Goal: Check status: Check status

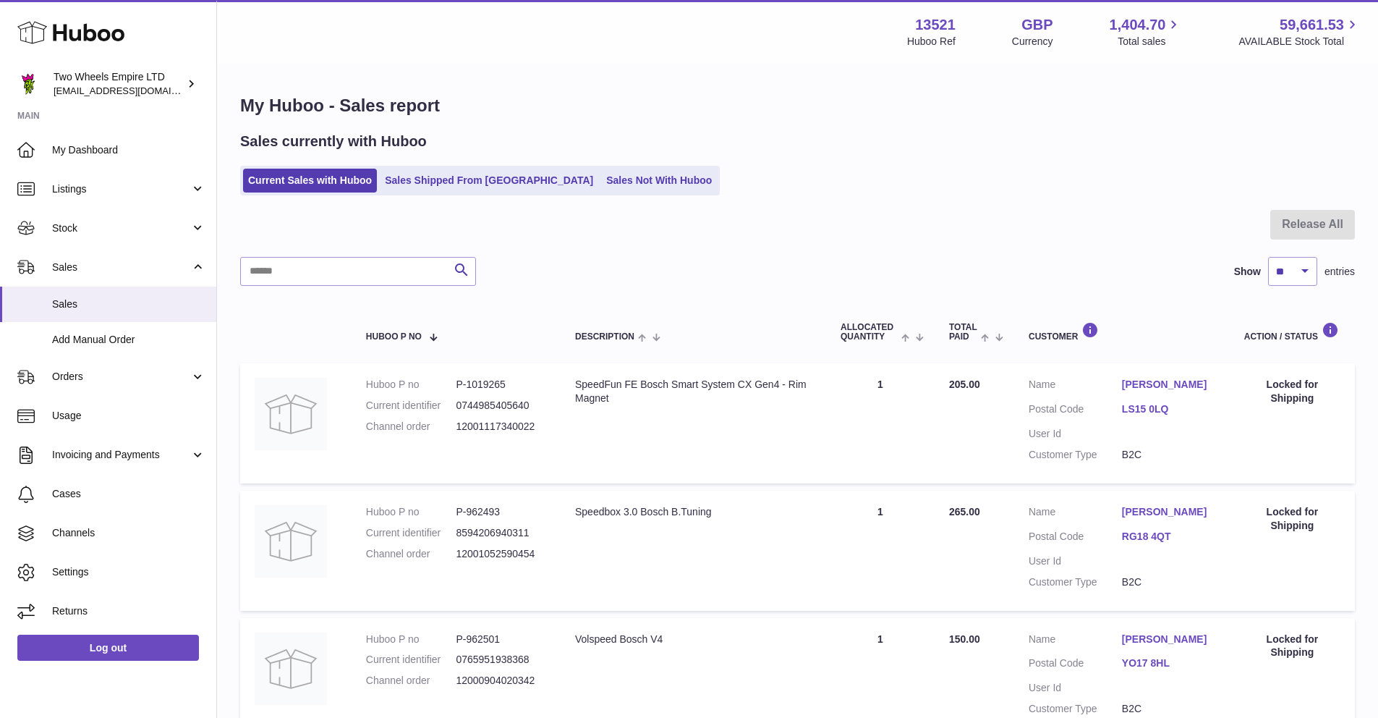
click at [97, 33] on icon at bounding box center [70, 32] width 107 height 29
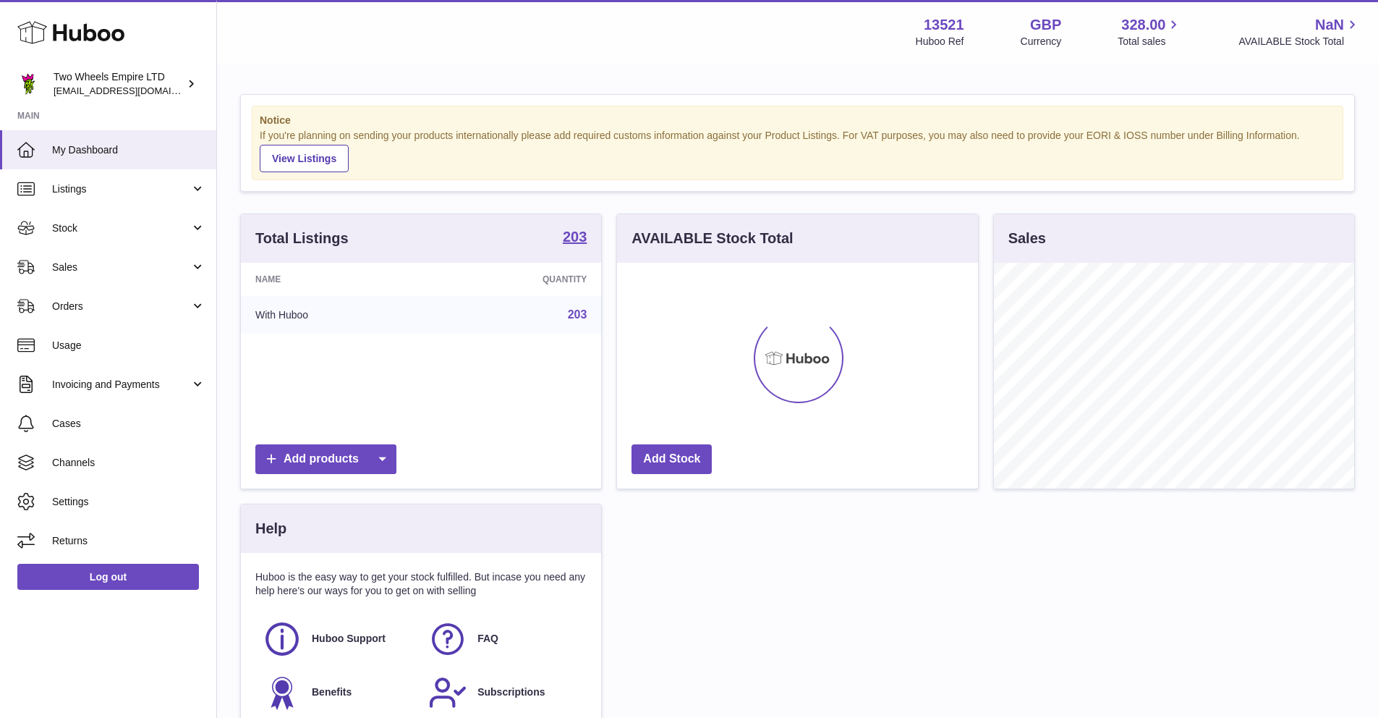
scroll to position [226, 361]
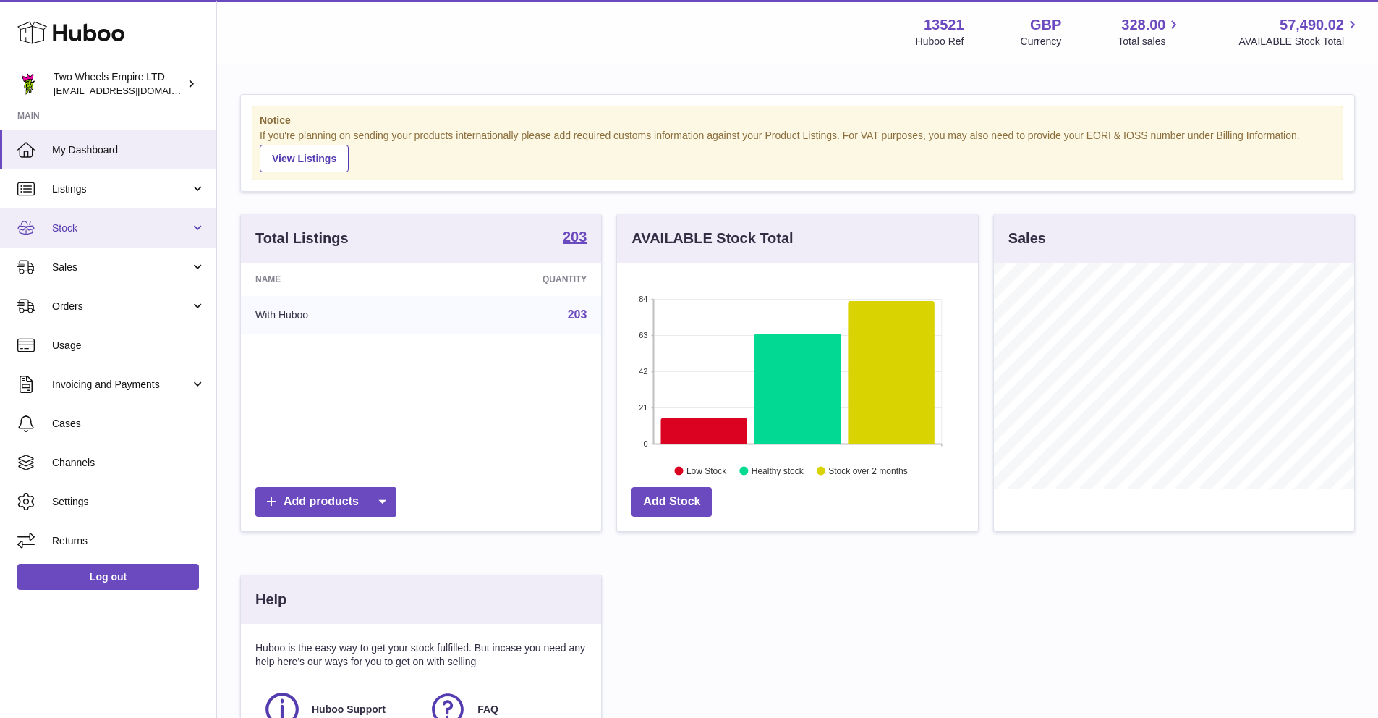
click at [96, 232] on span "Stock" at bounding box center [121, 228] width 138 height 14
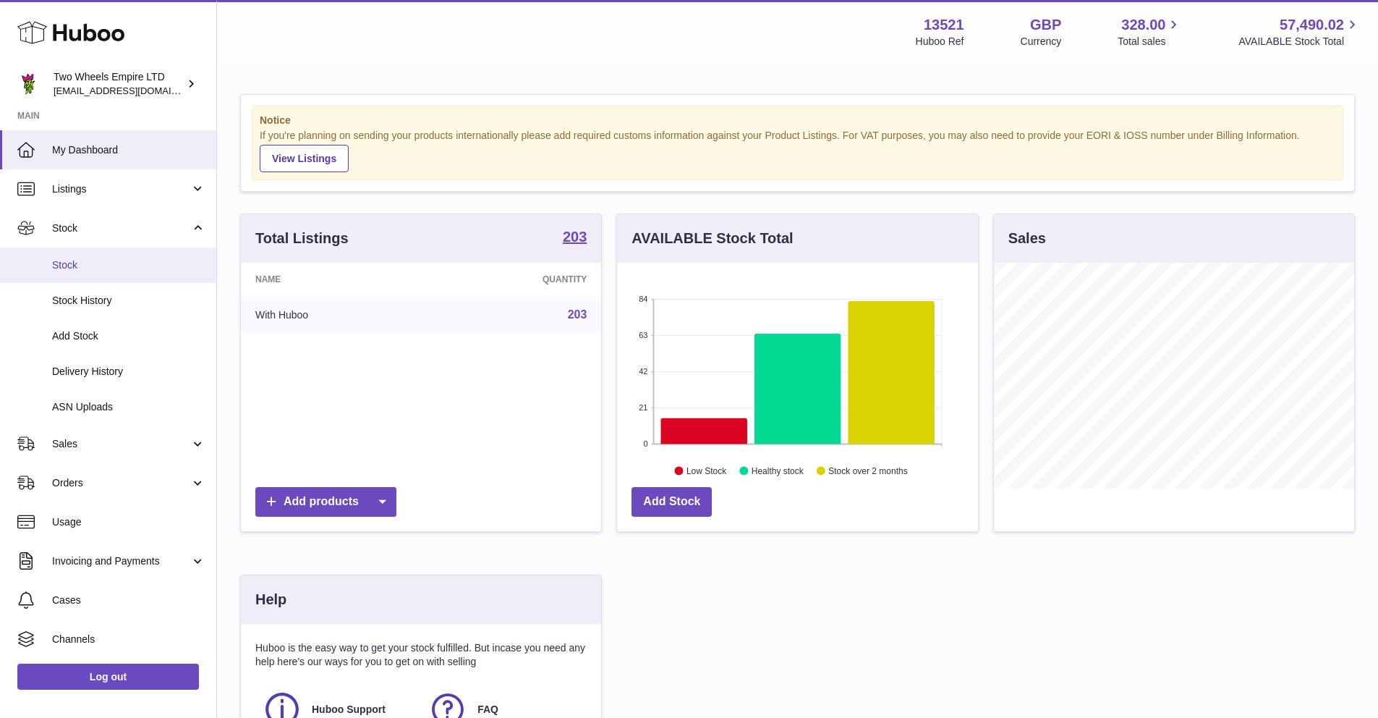
click at [89, 262] on span "Stock" at bounding box center [128, 265] width 153 height 14
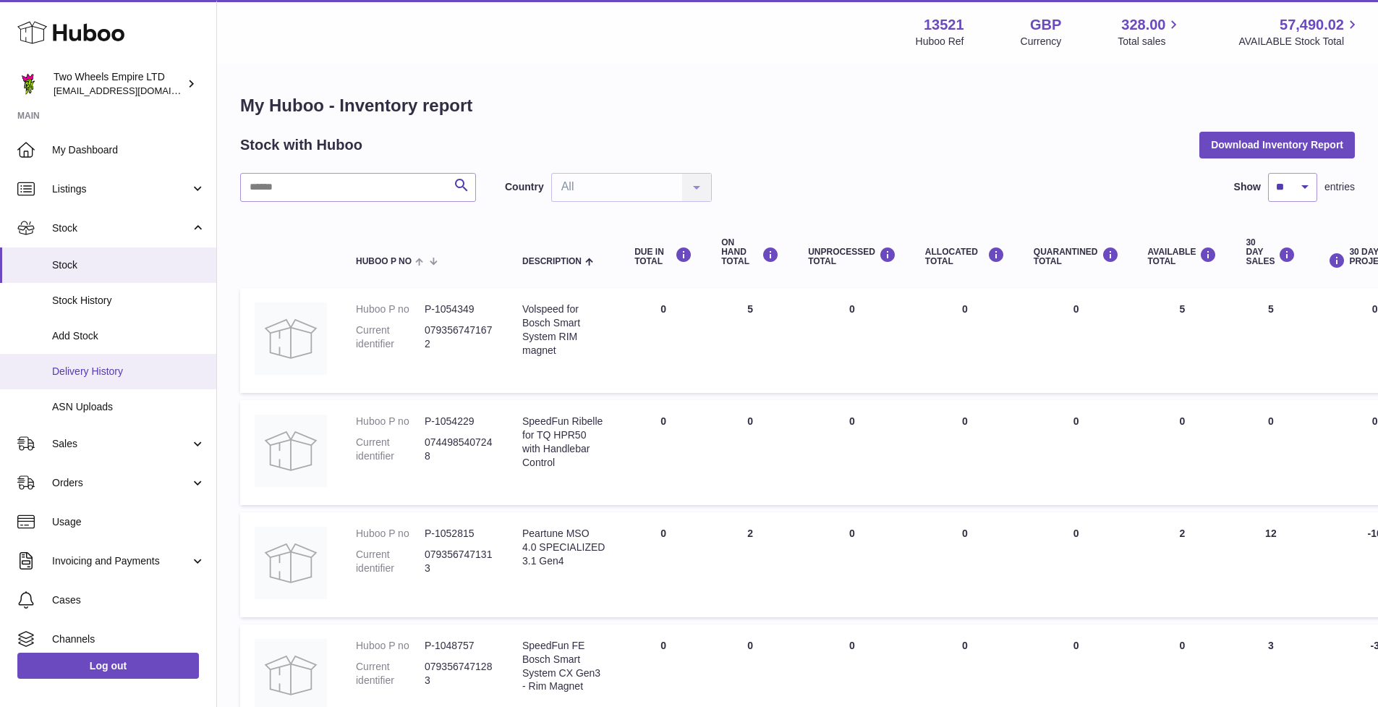
click at [87, 369] on span "Delivery History" at bounding box center [128, 372] width 153 height 14
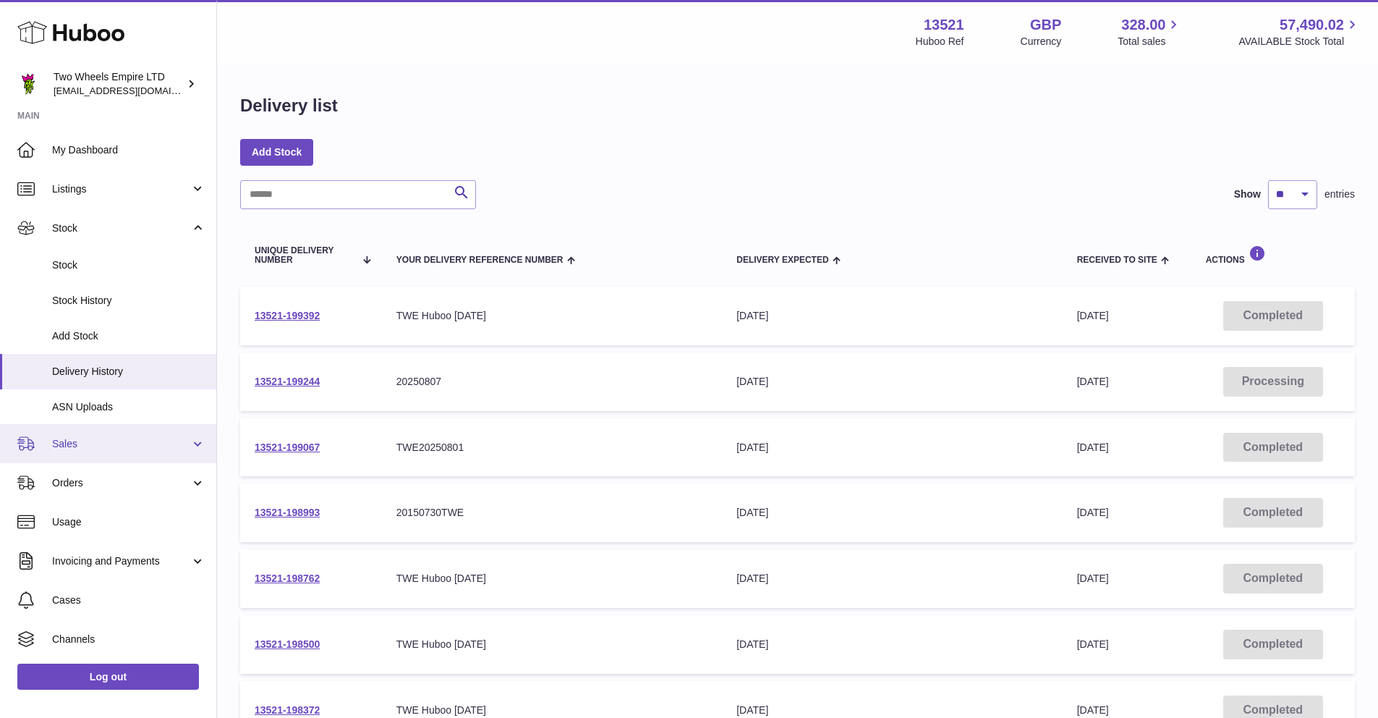
click at [106, 446] on span "Sales" at bounding box center [121, 444] width 138 height 14
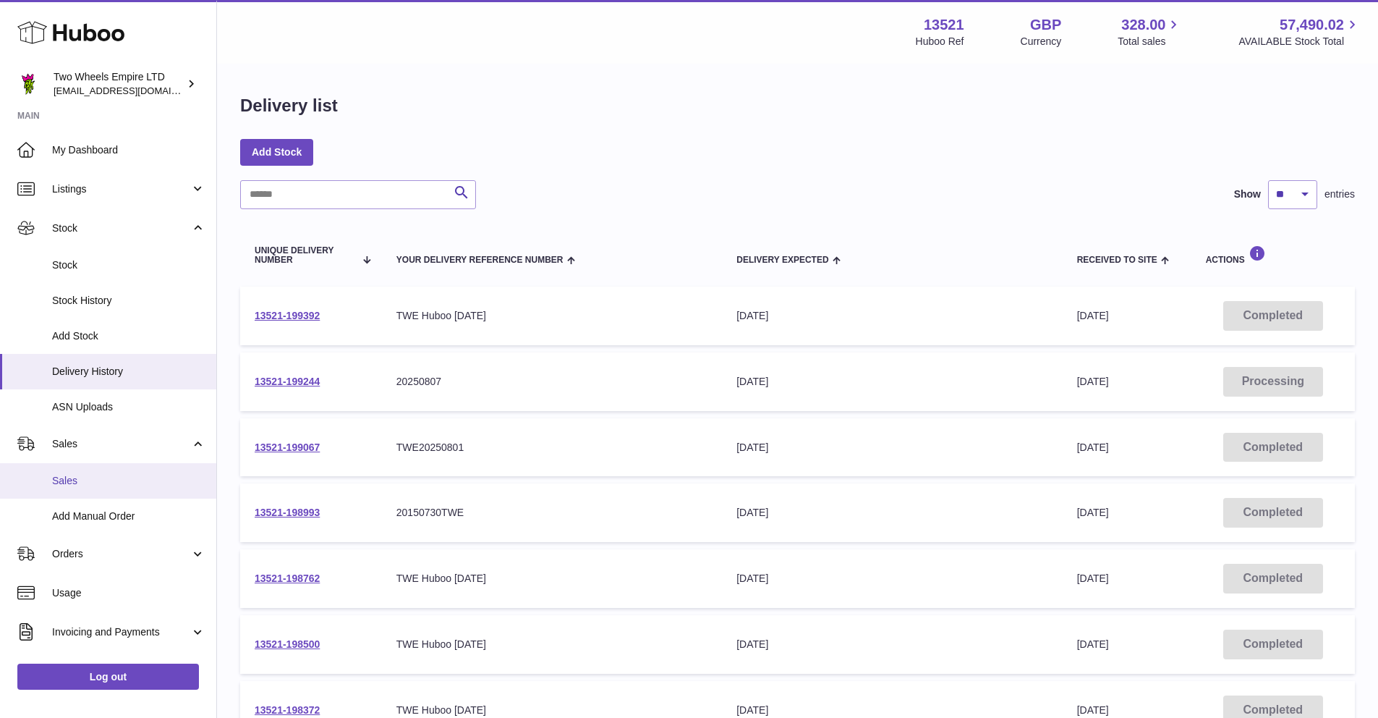
click at [89, 478] on span "Sales" at bounding box center [128, 481] width 153 height 14
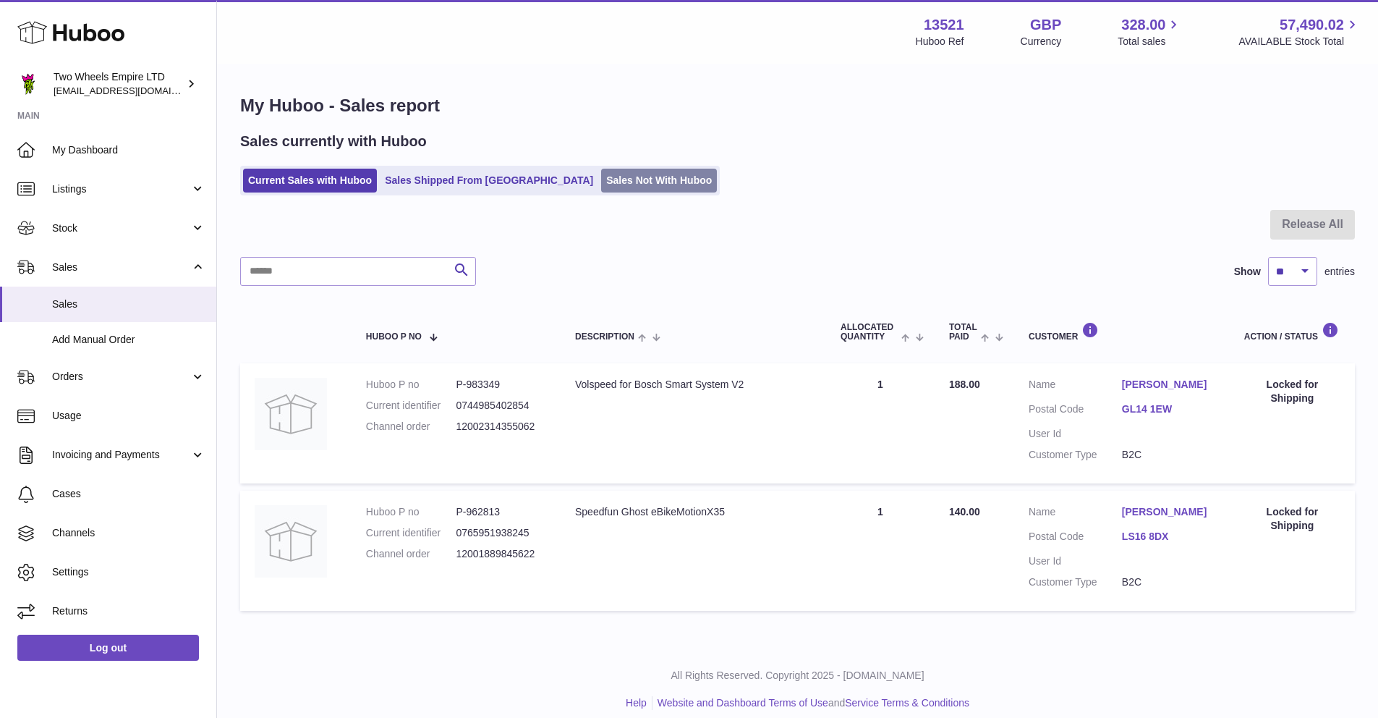
click at [601, 177] on link "Sales Not With Huboo" at bounding box center [659, 181] width 116 height 24
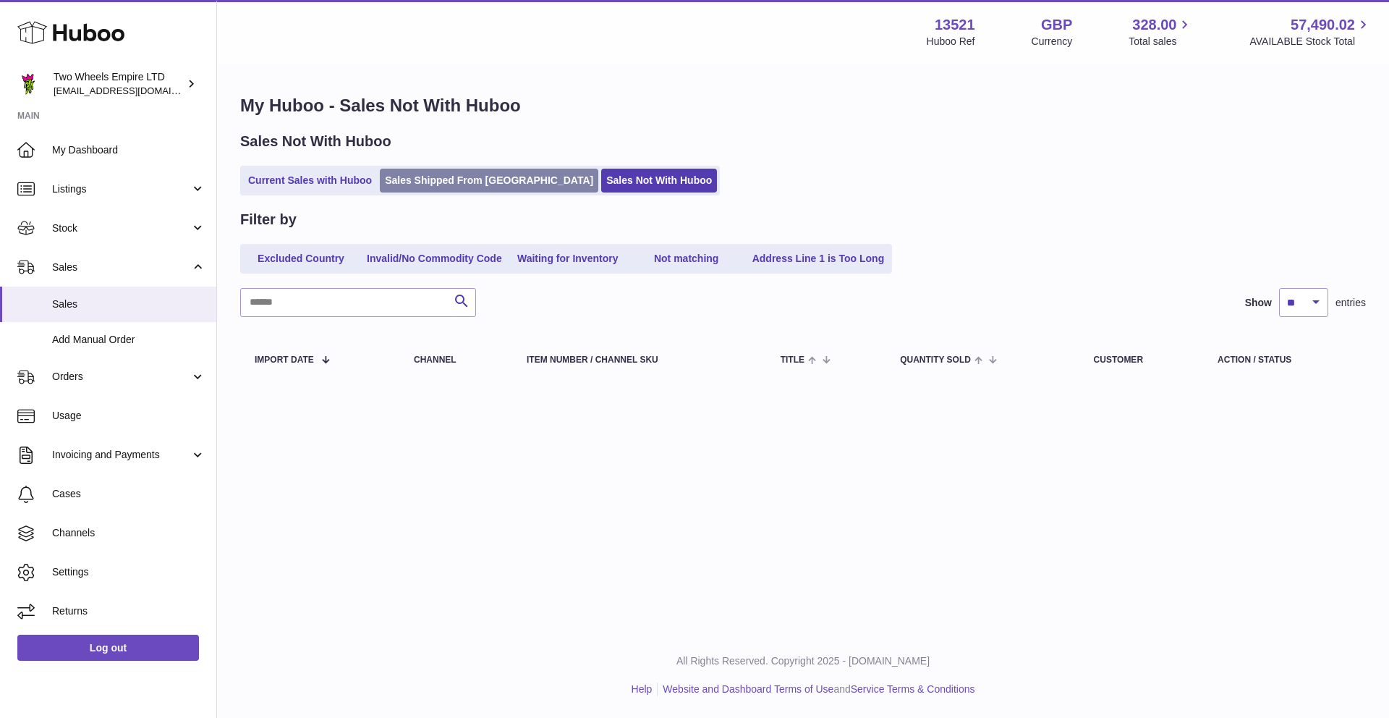
click at [456, 177] on link "Sales Shipped From [GEOGRAPHIC_DATA]" at bounding box center [489, 181] width 219 height 24
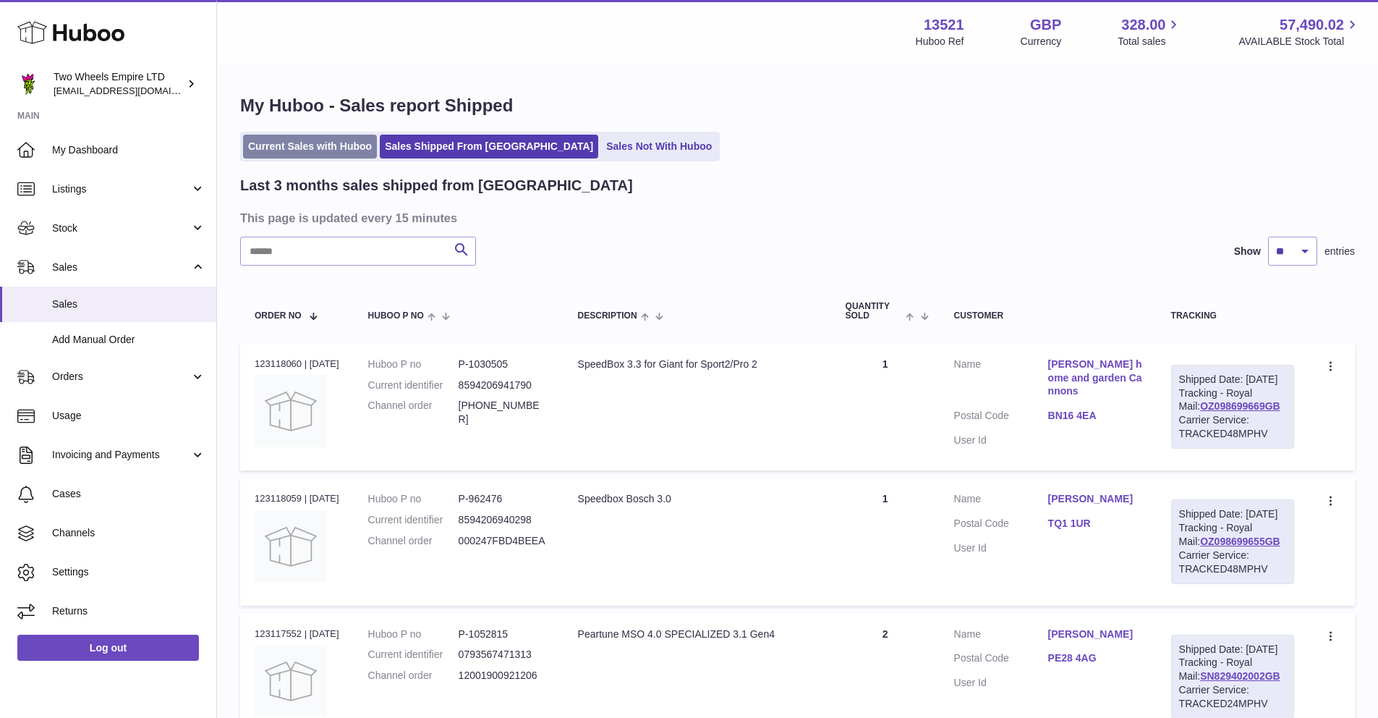
click at [319, 145] on link "Current Sales with Huboo" at bounding box center [310, 147] width 134 height 24
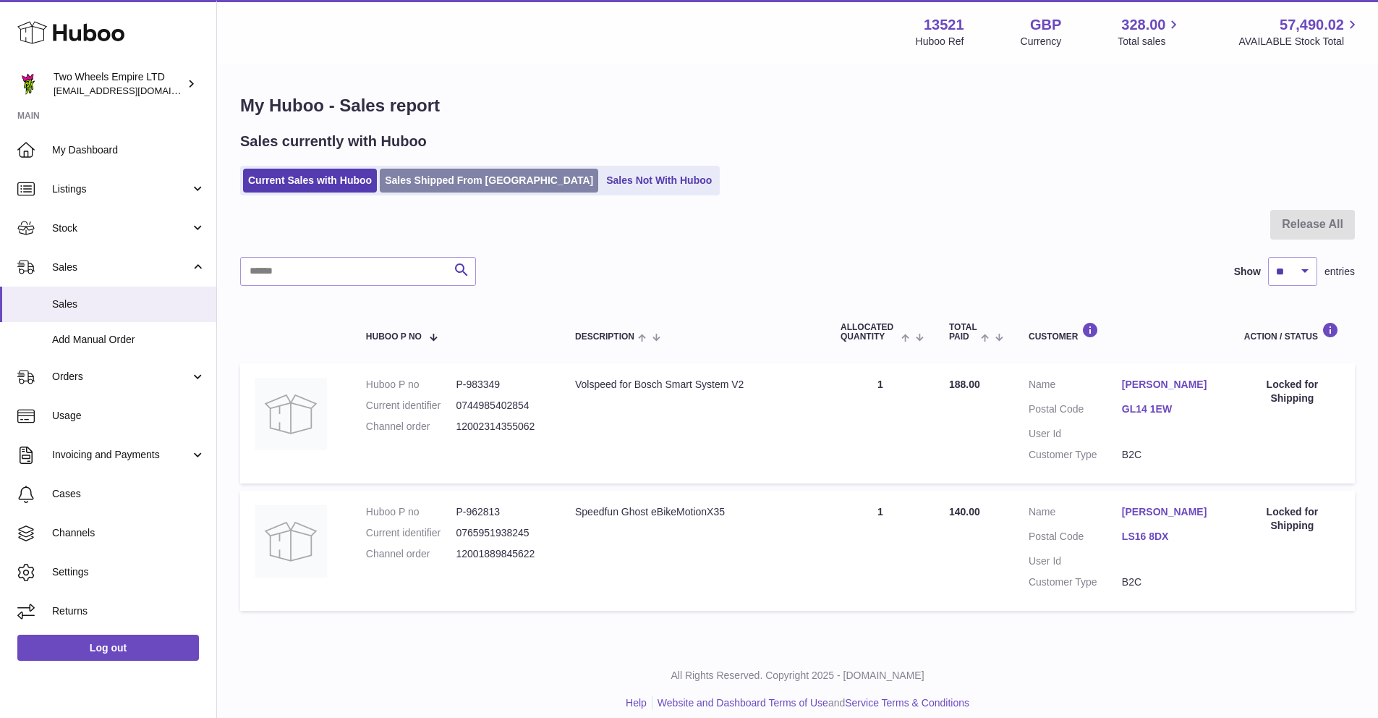
click at [420, 184] on link "Sales Shipped From [GEOGRAPHIC_DATA]" at bounding box center [489, 181] width 219 height 24
